Goal: Information Seeking & Learning: Learn about a topic

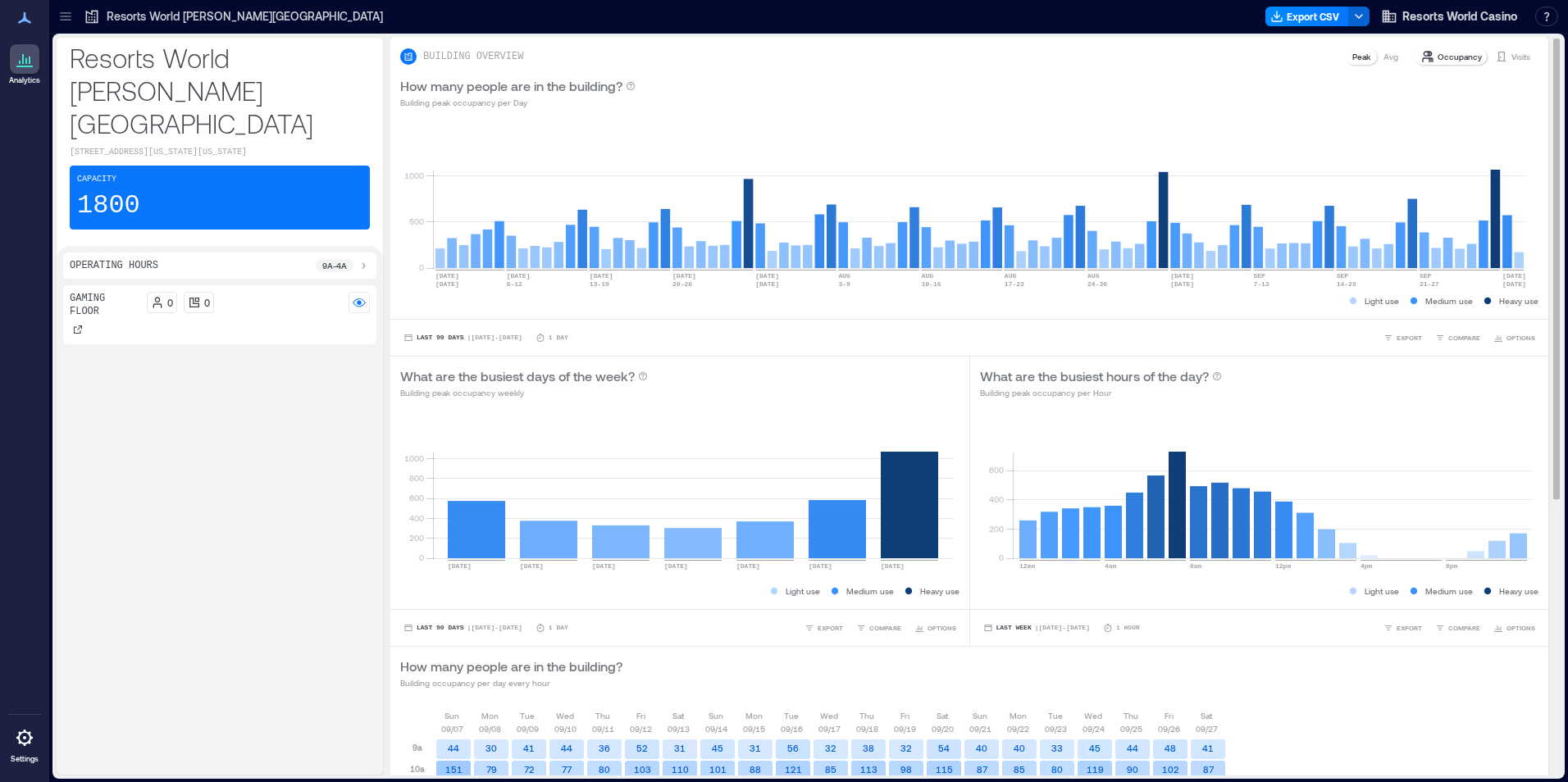
click at [1438, 59] on p "Occupancy" at bounding box center [1459, 56] width 44 height 13
click at [26, 58] on icon at bounding box center [26, 61] width 2 height 6
click at [234, 168] on div "Capacity 1800" at bounding box center [220, 198] width 300 height 64
click at [1354, 67] on div "How many people are in the building? Building peak occupancy per Day" at bounding box center [970, 93] width 1158 height 52
click at [1384, 57] on p "Avg" at bounding box center [1391, 56] width 15 height 13
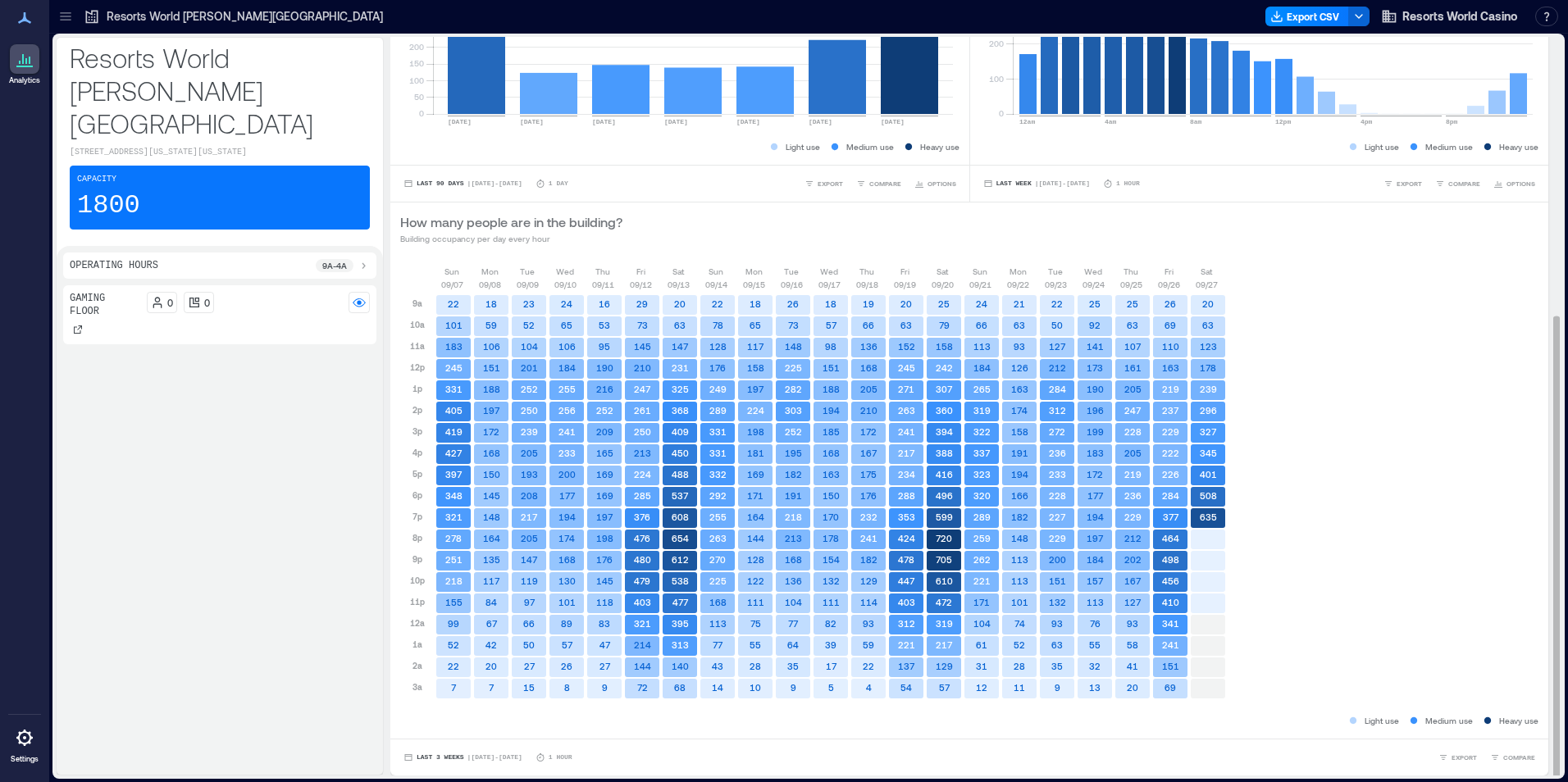
scroll to position [2, 0]
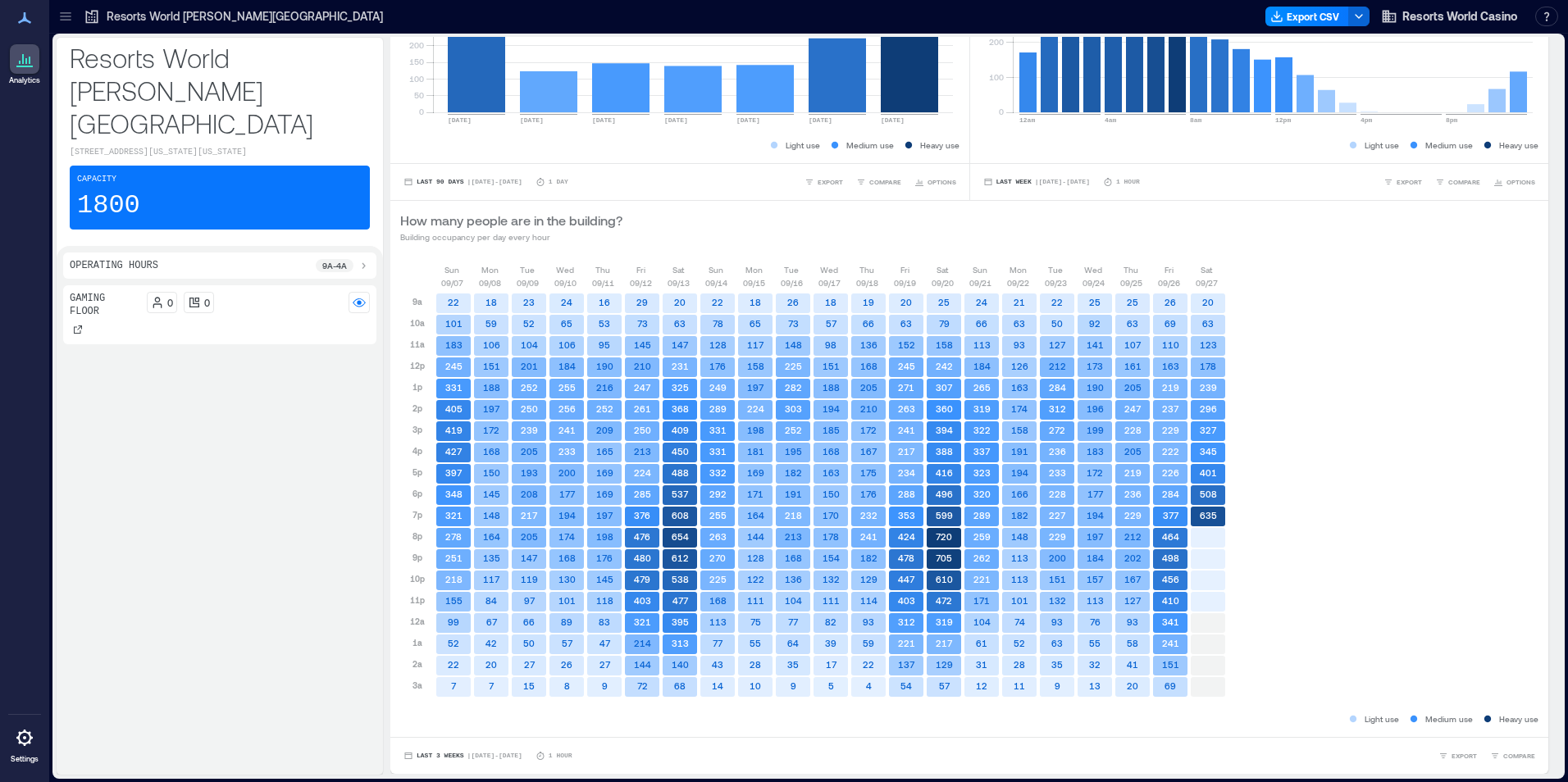
click at [251, 259] on div "Operating Hours 9a - 4a" at bounding box center [220, 265] width 300 height 13
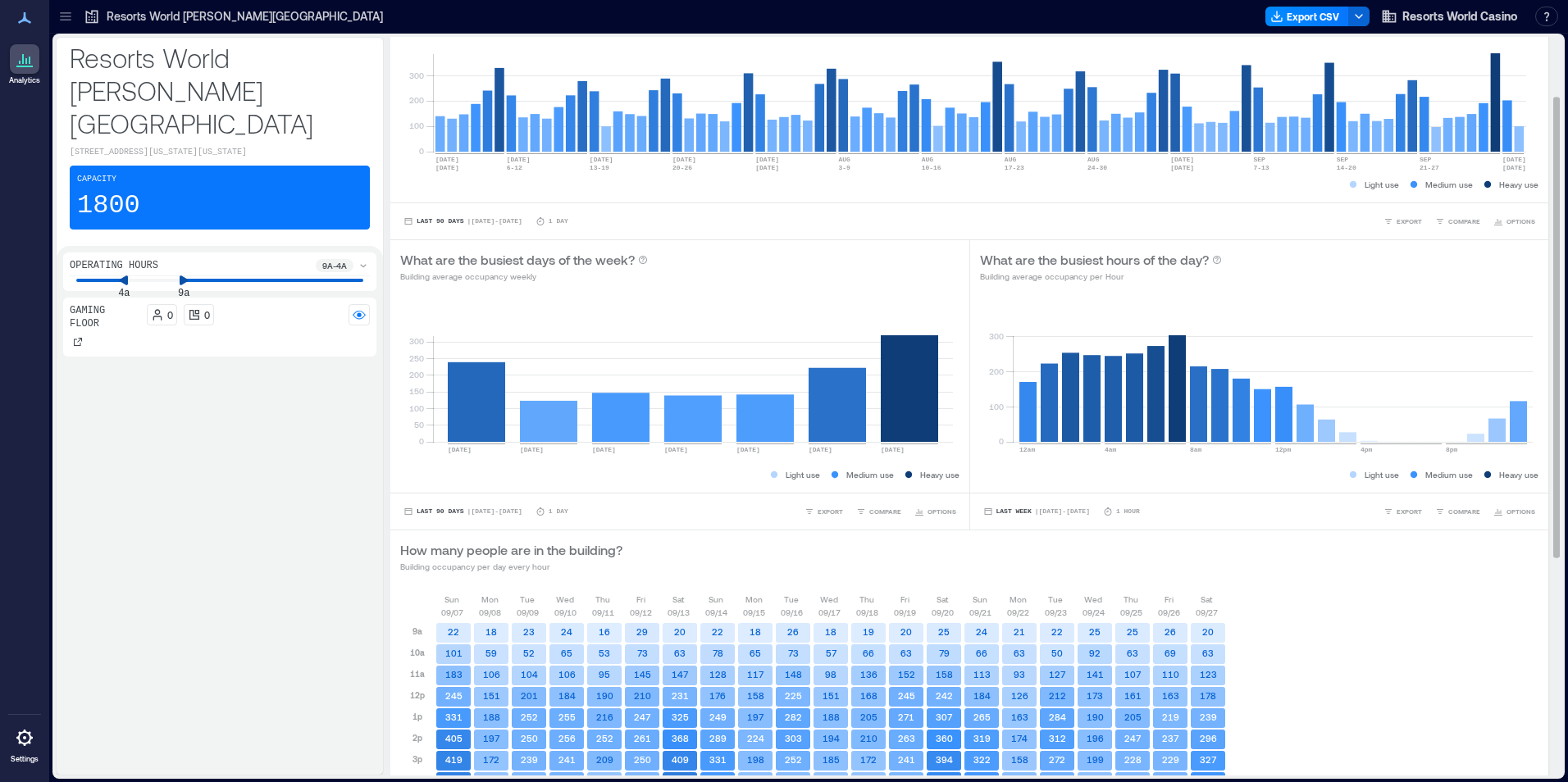
scroll to position [0, 0]
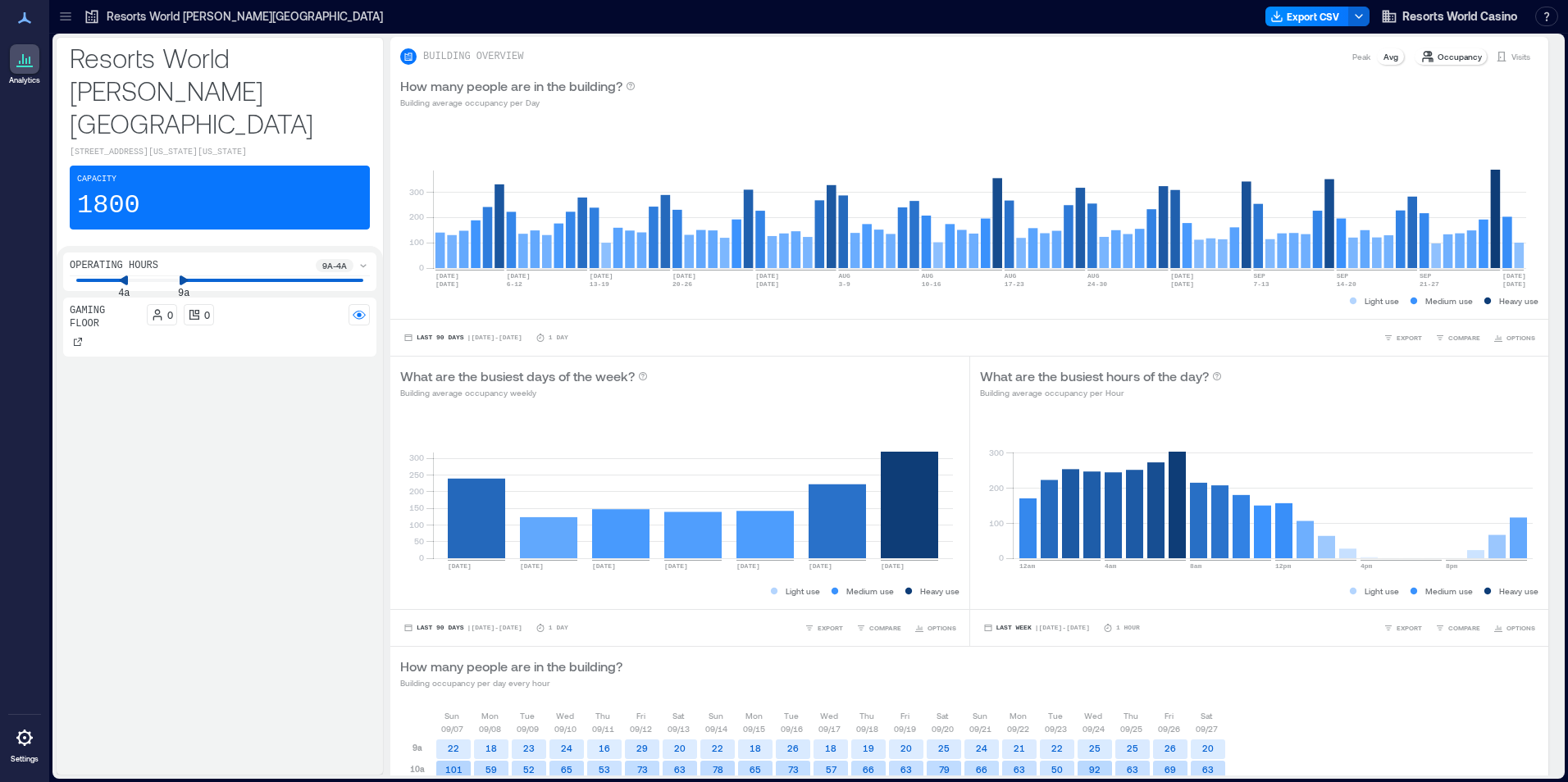
click at [27, 56] on icon at bounding box center [24, 59] width 20 height 20
click at [94, 17] on icon at bounding box center [91, 16] width 16 height 16
click at [65, 17] on icon at bounding box center [65, 16] width 16 height 16
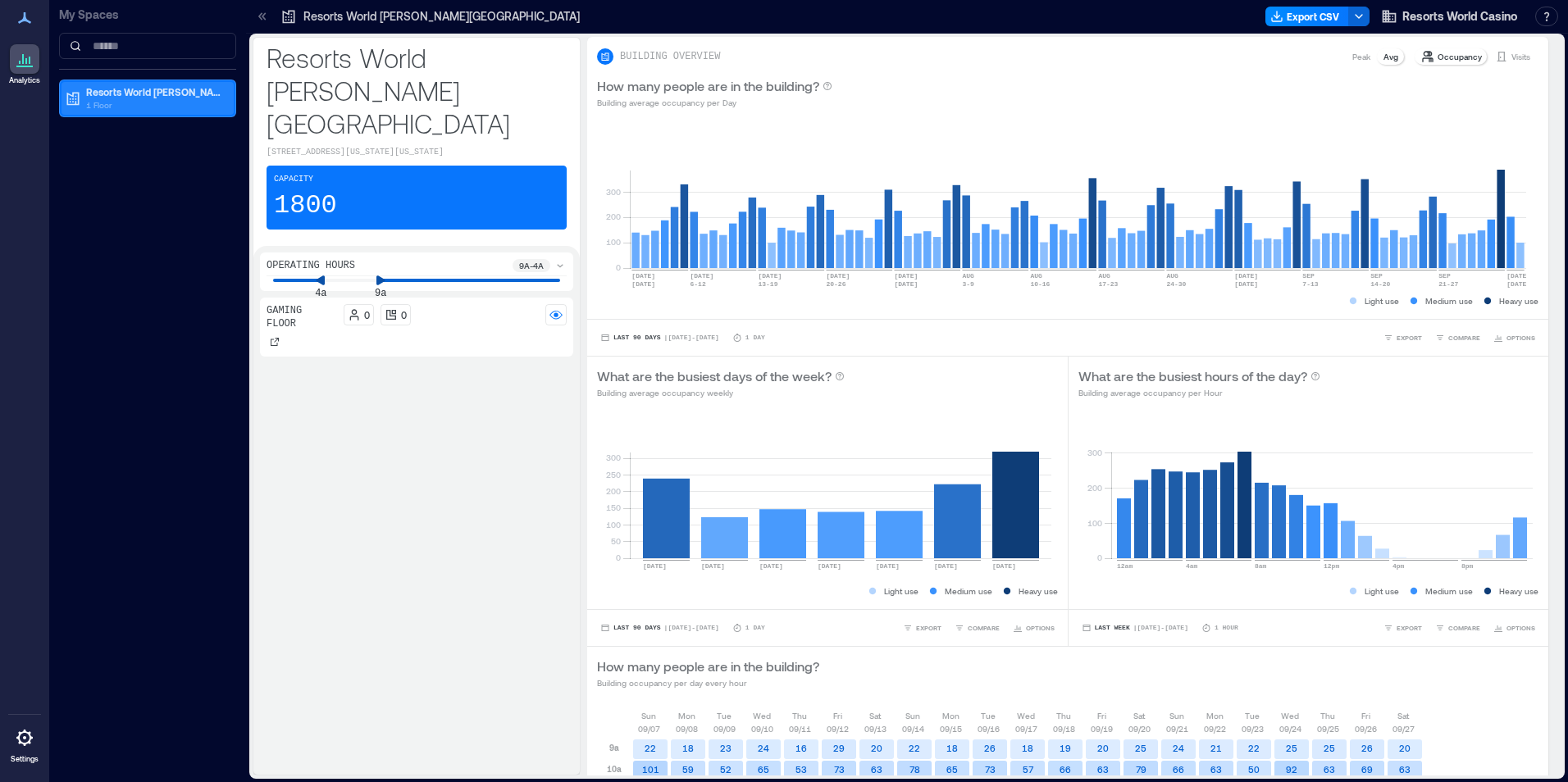
click at [172, 102] on p "1 Floor" at bounding box center [155, 104] width 138 height 13
click at [161, 155] on div "Gaming Floor" at bounding box center [144, 150] width 159 height 16
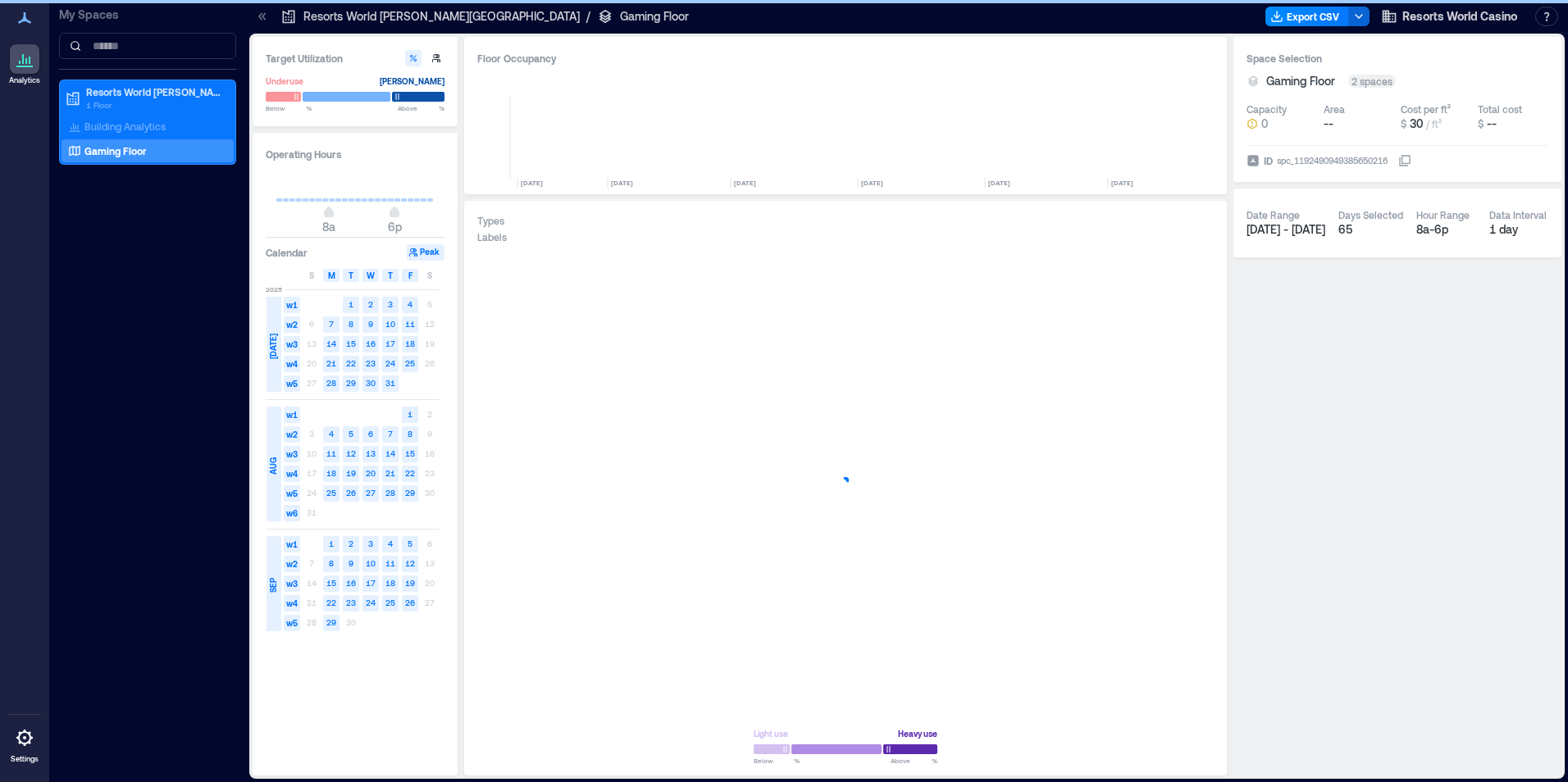
scroll to position [0, 2891]
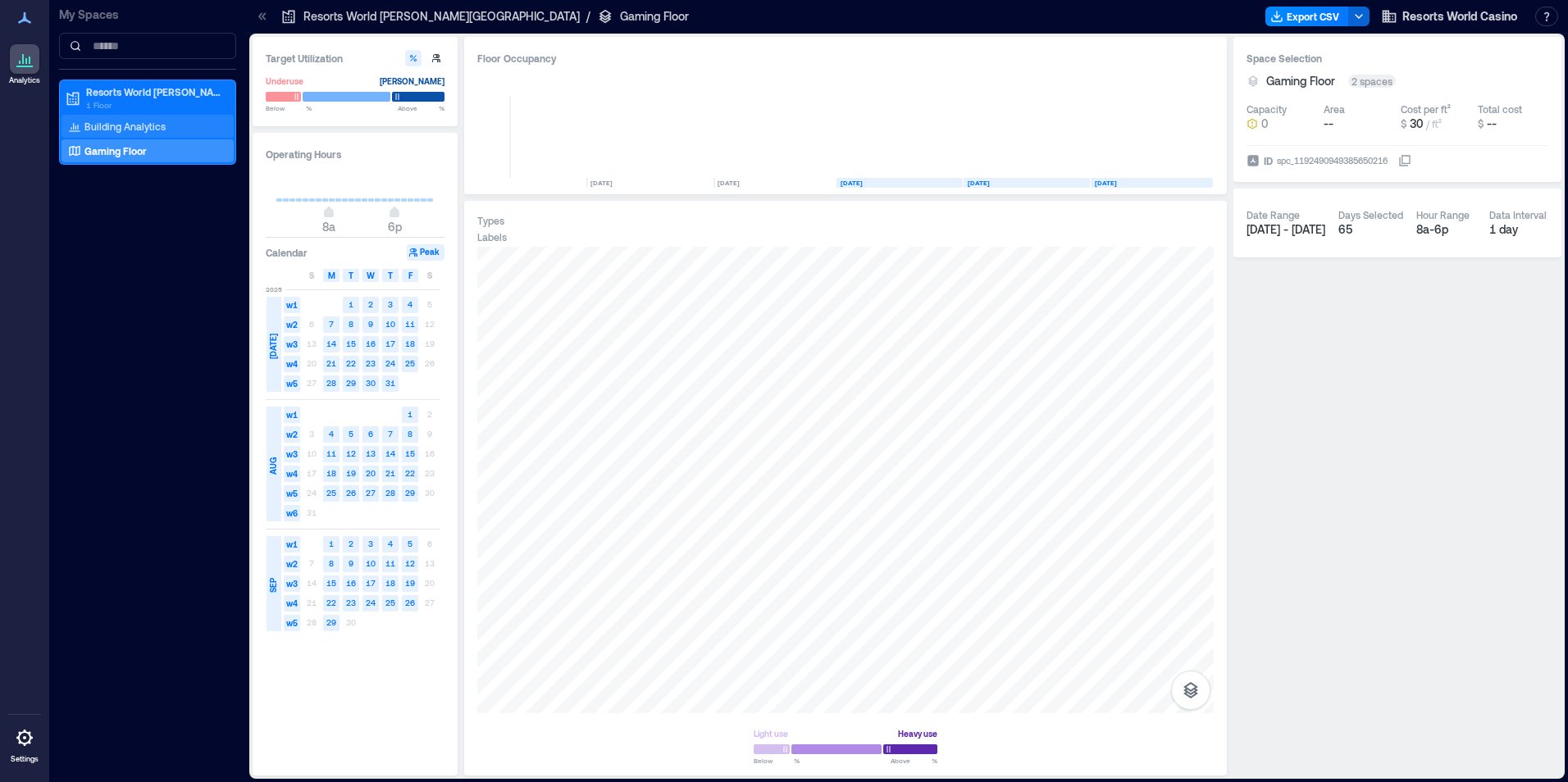
click at [148, 132] on p "Building Analytics" at bounding box center [125, 126] width 82 height 13
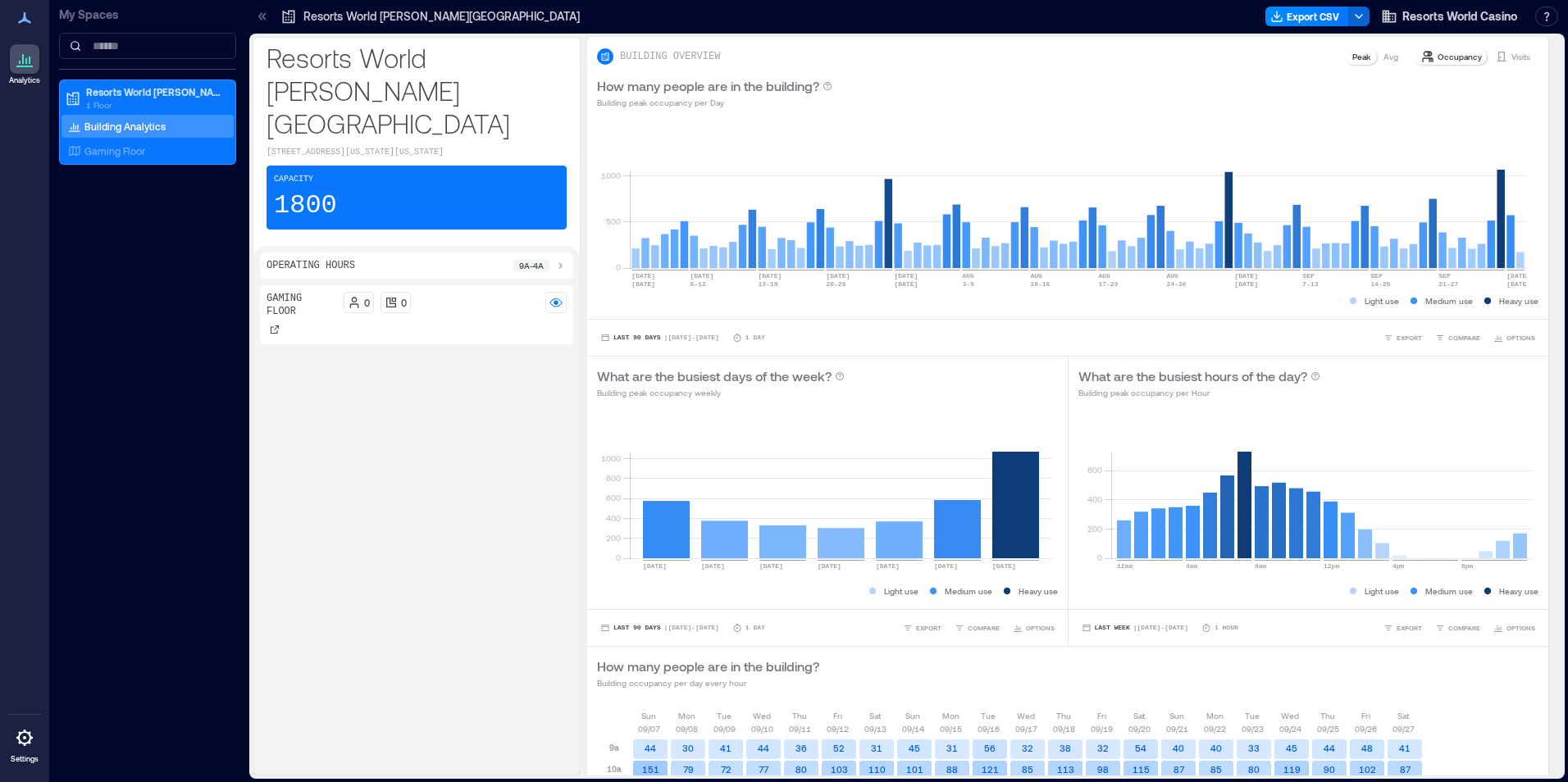
click at [443, 170] on div "Capacity 1800" at bounding box center [417, 198] width 300 height 64
click at [1512, 56] on p "Visits" at bounding box center [1521, 56] width 19 height 13
